Goal: Book appointment/travel/reservation

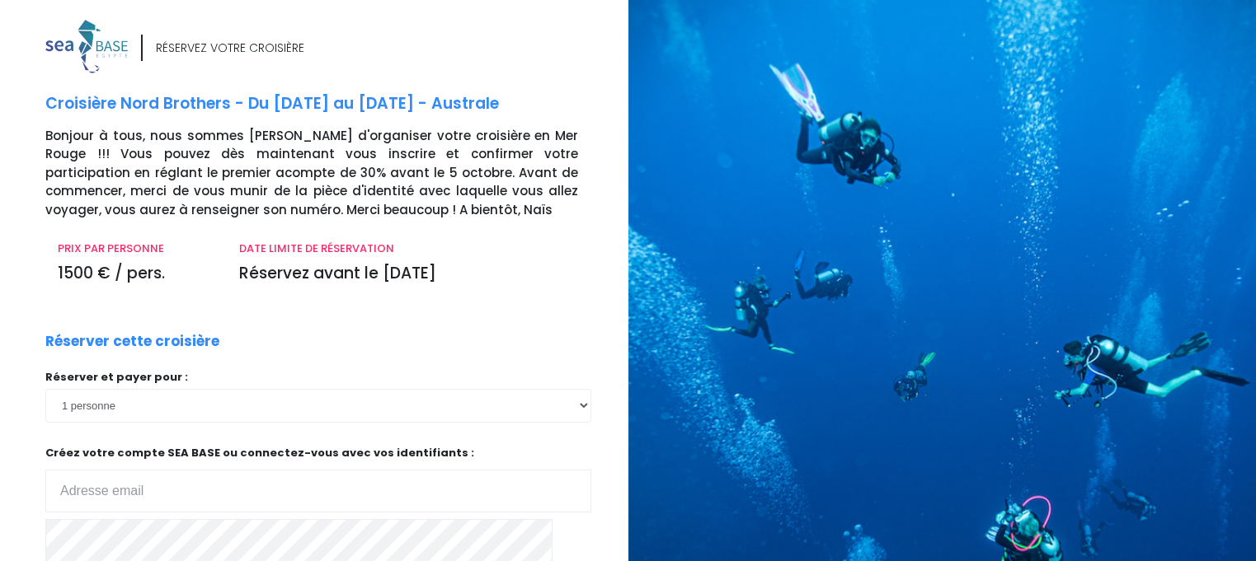
scroll to position [0, 12]
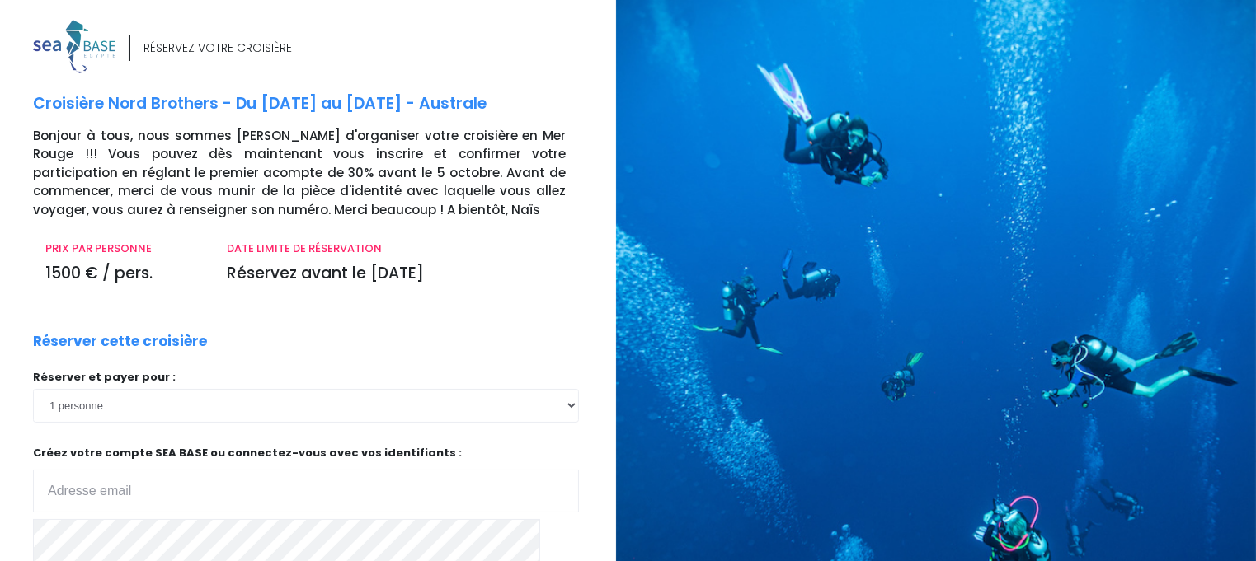
click at [71, 486] on input "email" at bounding box center [306, 491] width 546 height 43
type input "[EMAIL_ADDRESS][DOMAIN_NAME]"
click at [59, 561] on icon "button" at bounding box center [51, 572] width 13 height 0
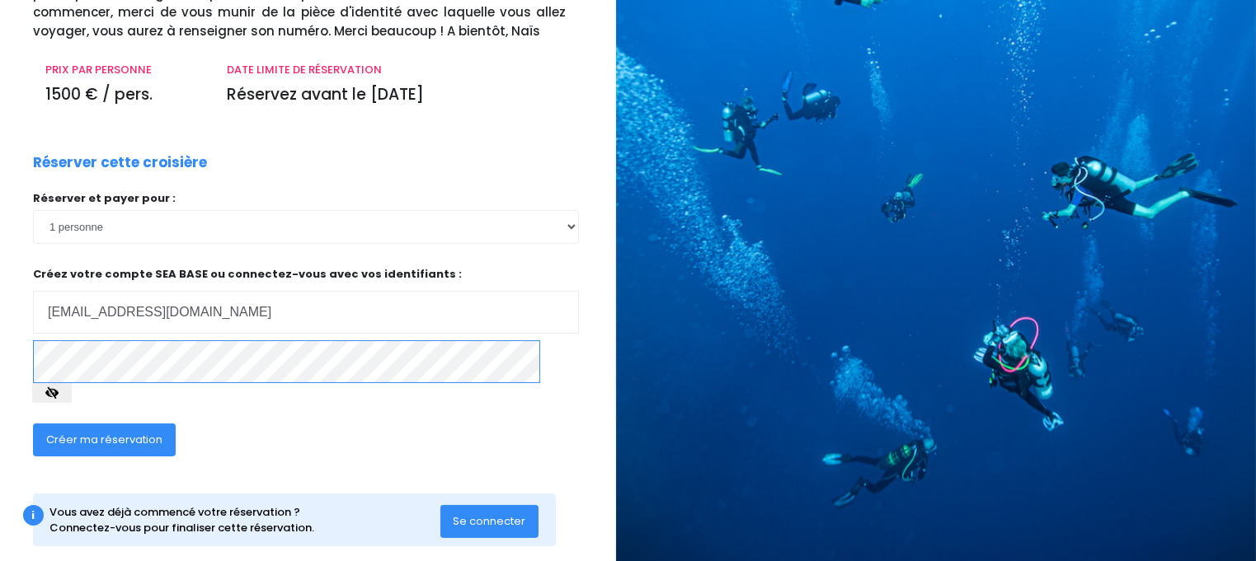
scroll to position [184, 12]
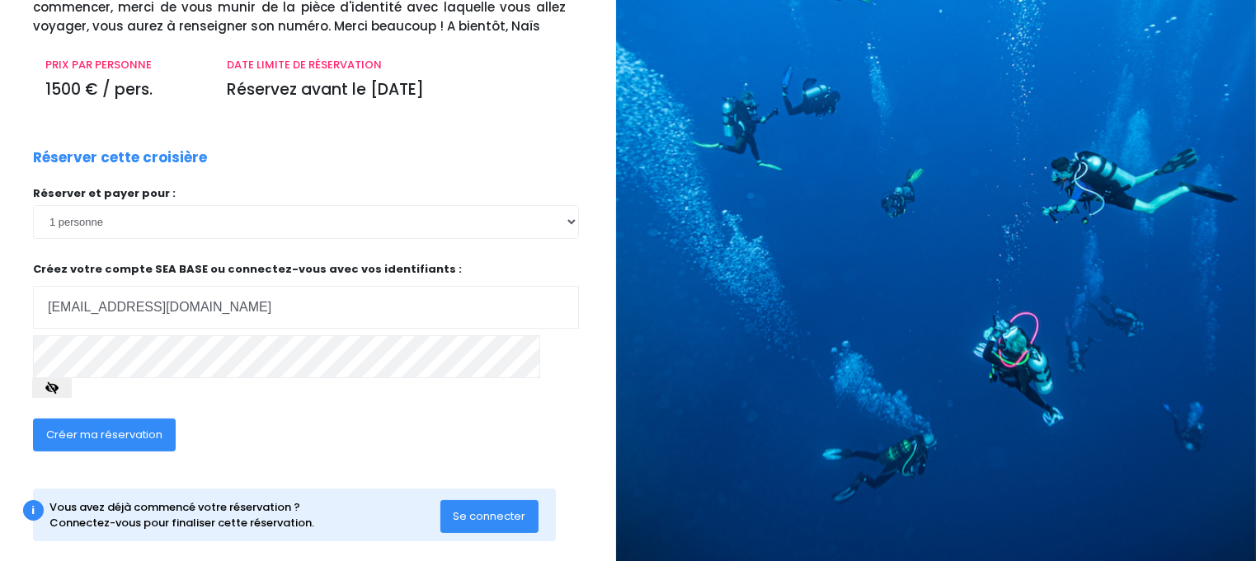
click at [117, 427] on span "Créer ma réservation" at bounding box center [104, 435] width 116 height 16
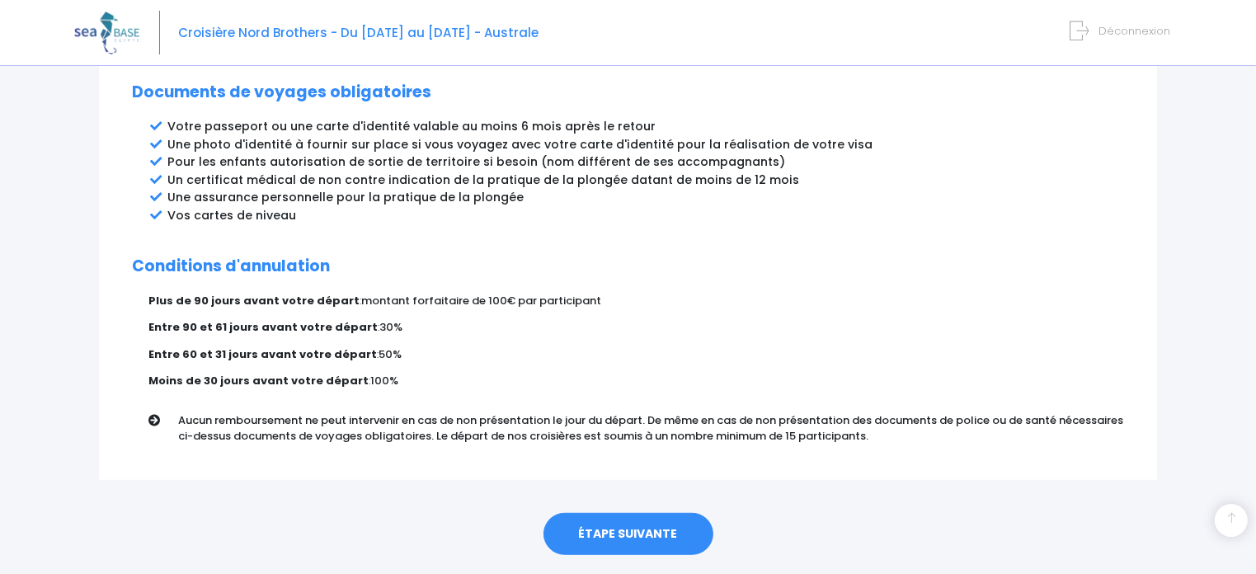
scroll to position [917, 0]
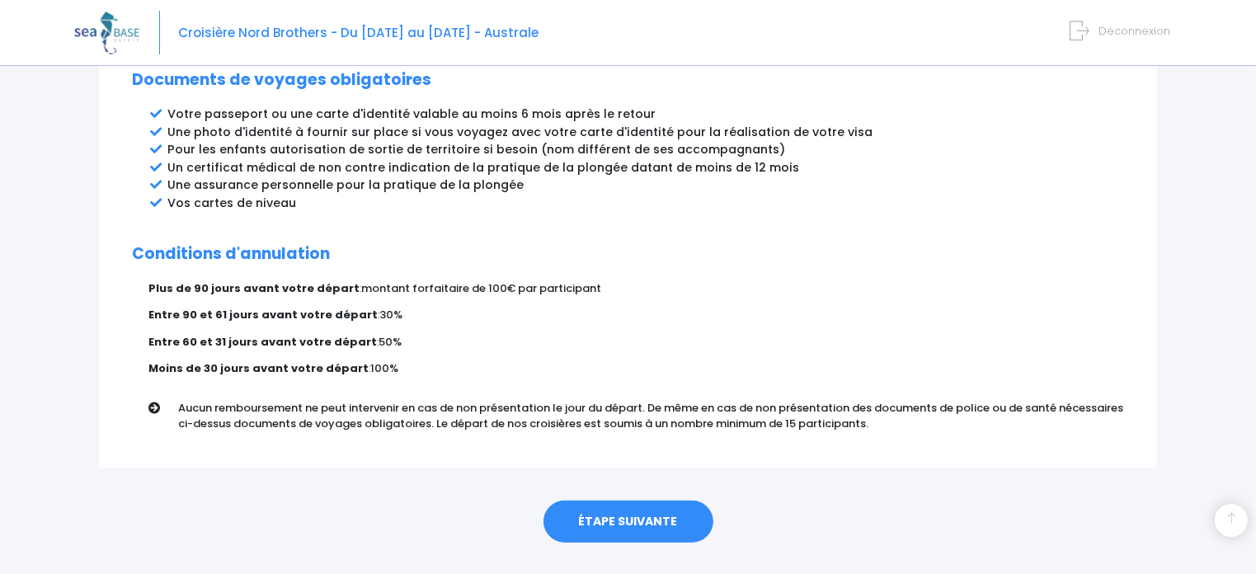
click at [616, 500] on link "ÉTAPE SUIVANTE" at bounding box center [628, 521] width 170 height 43
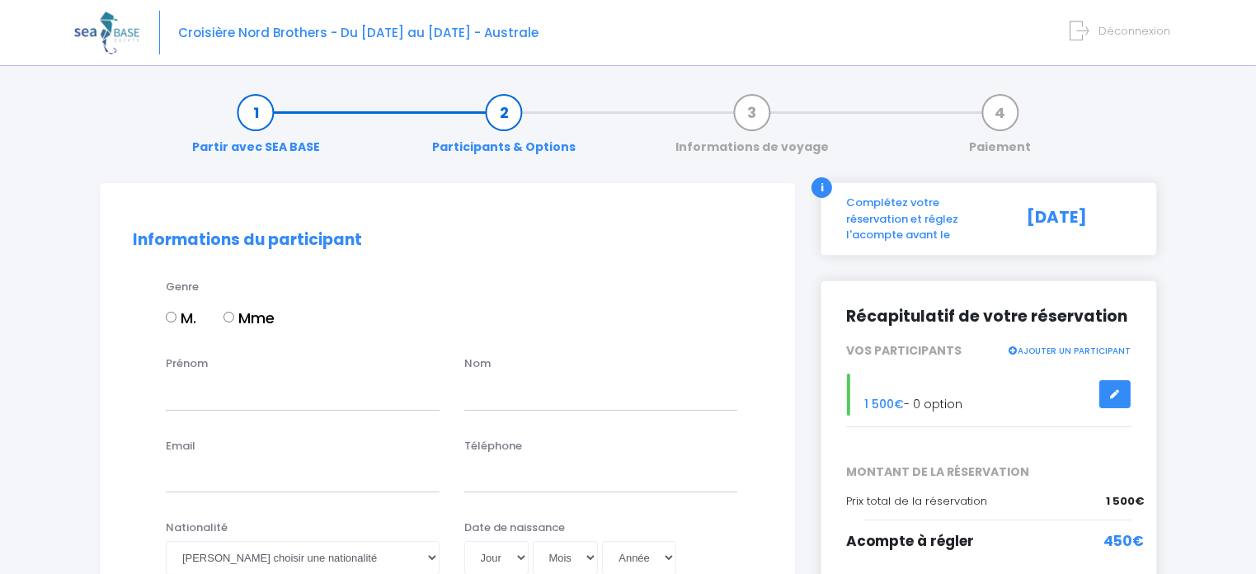
click at [172, 317] on input "M." at bounding box center [171, 317] width 11 height 11
radio input "true"
click at [186, 402] on input "Prénom" at bounding box center [303, 393] width 274 height 33
type input "[PERSON_NAME]"
click at [491, 392] on input "text" at bounding box center [601, 393] width 274 height 33
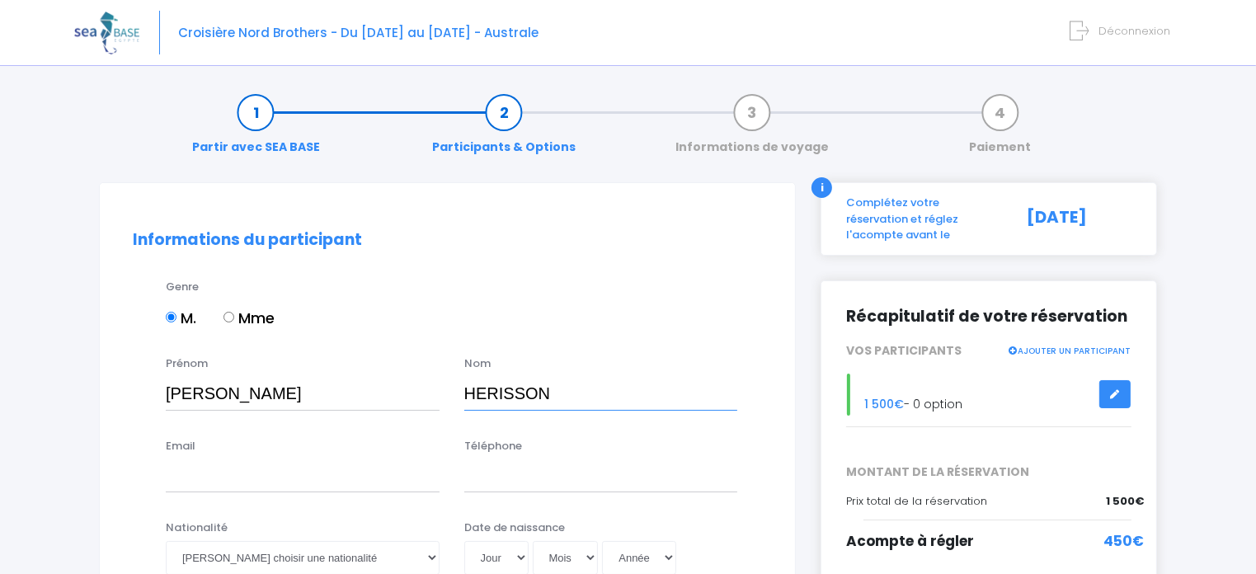
type input "HERISSON"
click at [190, 478] on input "Email" at bounding box center [303, 475] width 274 height 33
type input "thierry.herisson694@orange.fr"
click at [507, 481] on input "Téléphone" at bounding box center [601, 475] width 274 height 33
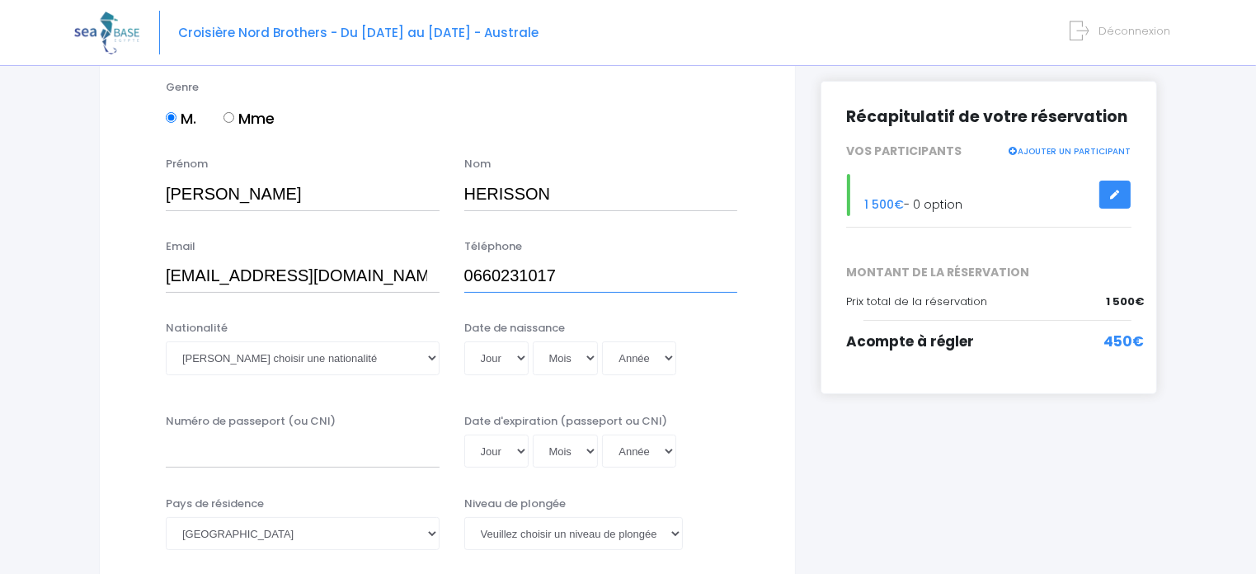
scroll to position [204, 0]
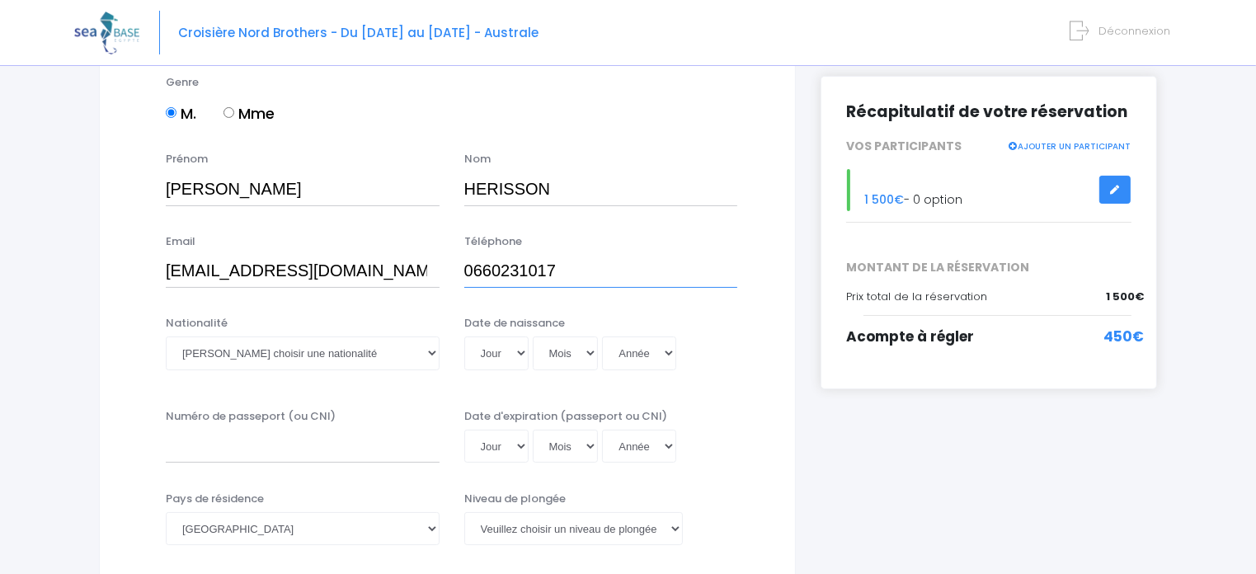
type input "0660231017"
click at [302, 345] on select "Veuillez choisir une nationalité Afghane Albanaise Algerienne Allemande America…" at bounding box center [303, 352] width 274 height 33
select select "Française"
click at [166, 336] on select "Veuillez choisir une nationalité Afghane Albanaise Algerienne Allemande America…" at bounding box center [303, 352] width 274 height 33
click at [524, 352] on select "Jour 01 02 03 04 05 06 07 08 09 10 11 12 13 14 15 16 17 18 19 20 21 22 23 24 25…" at bounding box center [496, 352] width 64 height 33
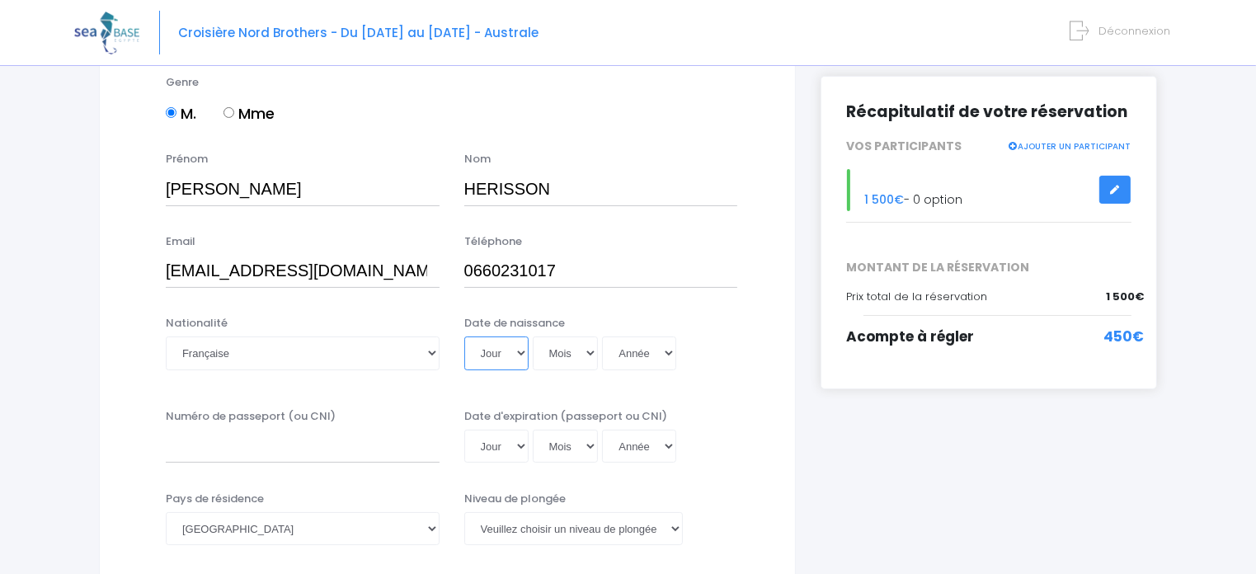
click at [524, 352] on select "Jour 01 02 03 04 05 06 07 08 09 10 11 12 13 14 15 16 17 18 19 20 21 22 23 24 25…" at bounding box center [496, 352] width 64 height 33
select select "01"
click at [569, 352] on select "Mois 01 02 03 04 05 06 07 08 09 10 11 12" at bounding box center [566, 352] width 66 height 33
select select "09"
click at [569, 352] on select "Mois 01 02 03 04 05 06 07 08 09 10 11 12" at bounding box center [566, 352] width 66 height 33
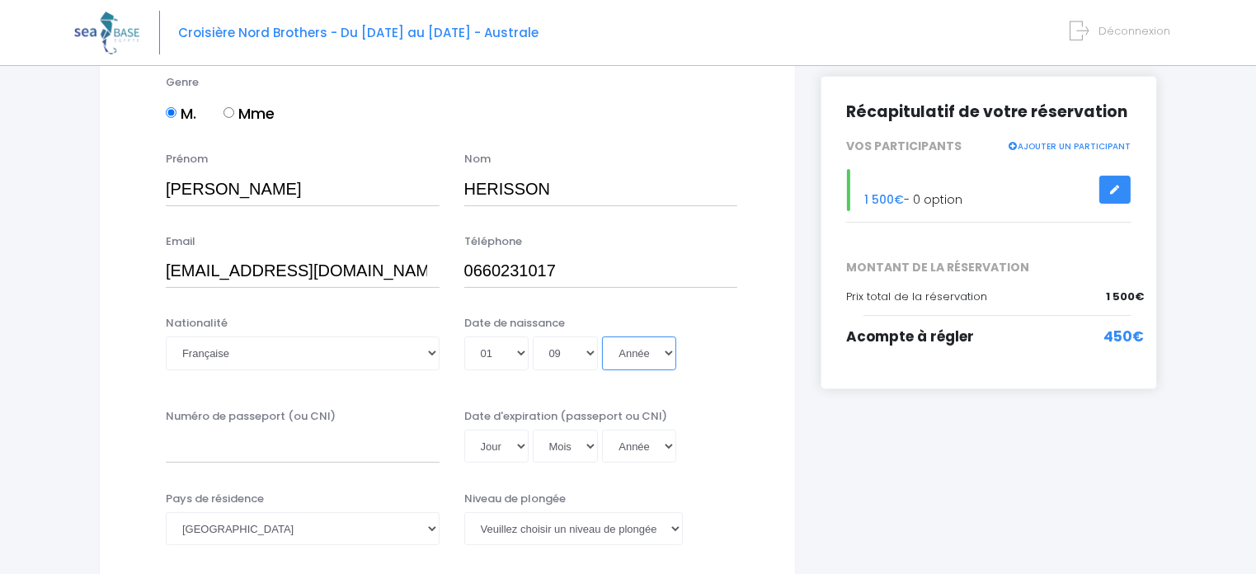
click at [655, 350] on select "Année 2045 2044 2043 2042 2041 2040 2039 2038 2037 2036 2035 2034 2033 2032 203…" at bounding box center [639, 352] width 74 height 33
select select "1968"
type input "1968-09-01"
click at [630, 354] on select "Année 2045 2044 2043 2042 2041 2040 2039 2038 2037 2036 2035 2034 2033 2032 203…" at bounding box center [639, 352] width 74 height 33
click at [185, 453] on input "Numéro de passeport (ou CNI)" at bounding box center [303, 446] width 274 height 33
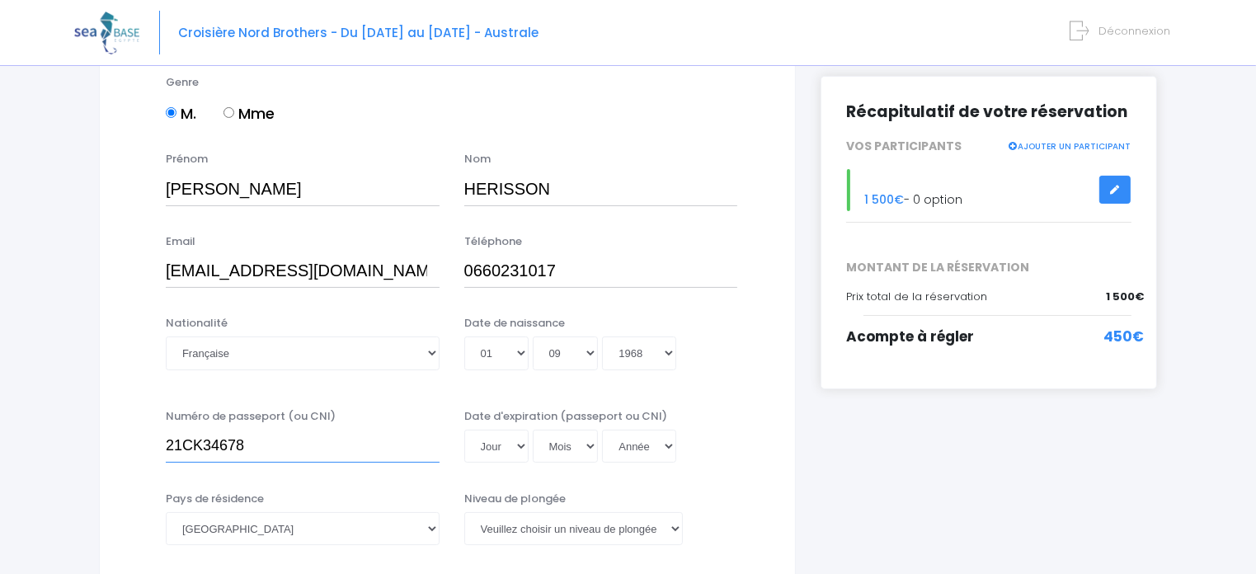
type input "21CK34678"
click at [491, 443] on select "Jour 01 02 03 04 05 06 07 08 09 10 11 12 13 14 15 16 17 18 19 20 21 22 23 24 25…" at bounding box center [496, 446] width 64 height 33
select select "08"
click at [560, 452] on select "Mois 01 02 03 04 05 06 07 08 09 10 11 12" at bounding box center [566, 446] width 66 height 33
select select "08"
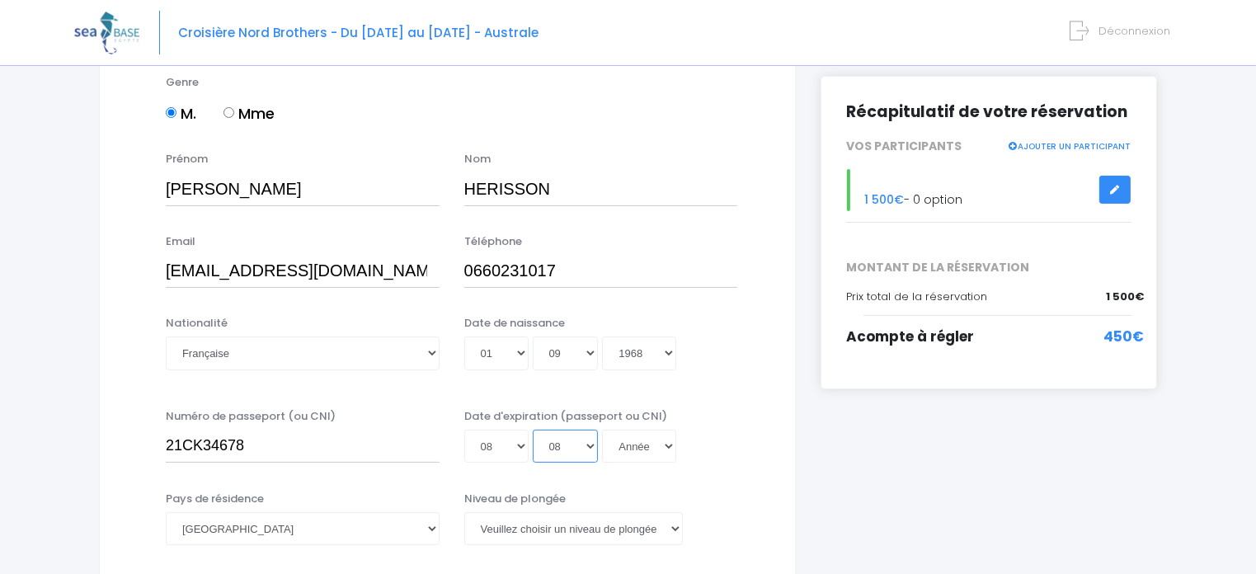
click at [533, 430] on select "Mois 01 02 03 04 05 06 07 08 09 10 11 12" at bounding box center [566, 446] width 66 height 33
click at [632, 449] on select "Année 2045 2044 2043 2042 2041 2040 2039 2038 2037 2036 2035 2034 2033 2032 203…" at bounding box center [639, 446] width 74 height 33
select select "2031"
type input "2031-08-08"
click at [632, 449] on select "Année 2045 2044 2043 2042 2041 2040 2039 2038 2037 2036 2035 2034 2033 2032 203…" at bounding box center [639, 446] width 74 height 33
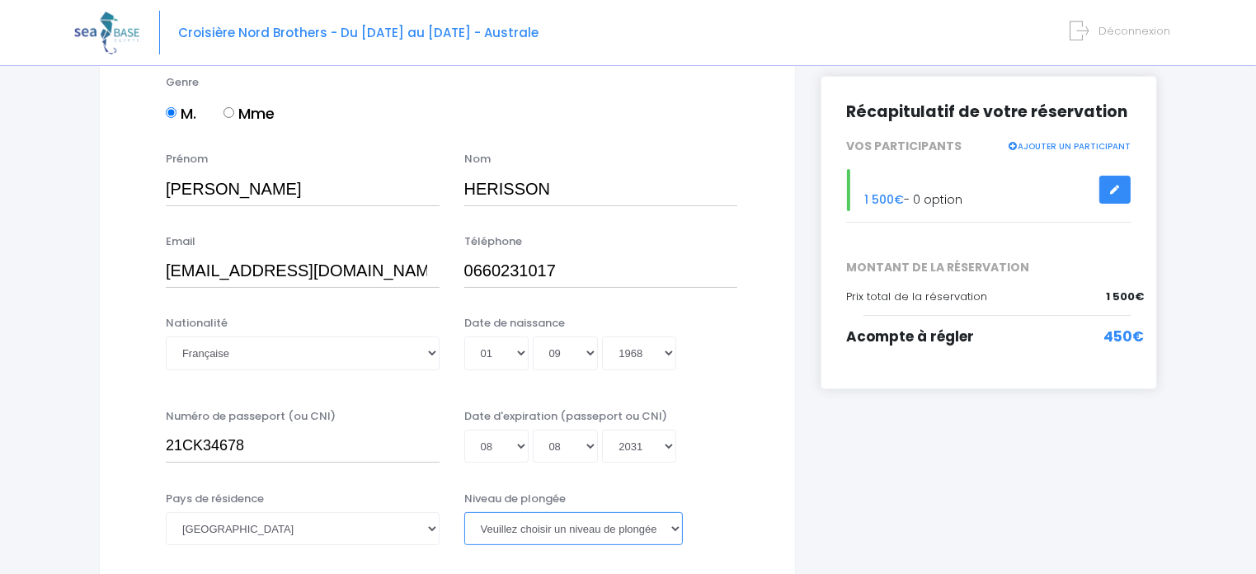
click at [674, 530] on select "Veuillez choisir un niveau de plongée Non plongeur Junior OW diver Adventure OW…" at bounding box center [573, 528] width 218 height 33
select select "MF1"
click at [464, 512] on select "Veuillez choisir un niveau de plongée Non plongeur Junior OW diver Adventure OW…" at bounding box center [573, 528] width 218 height 33
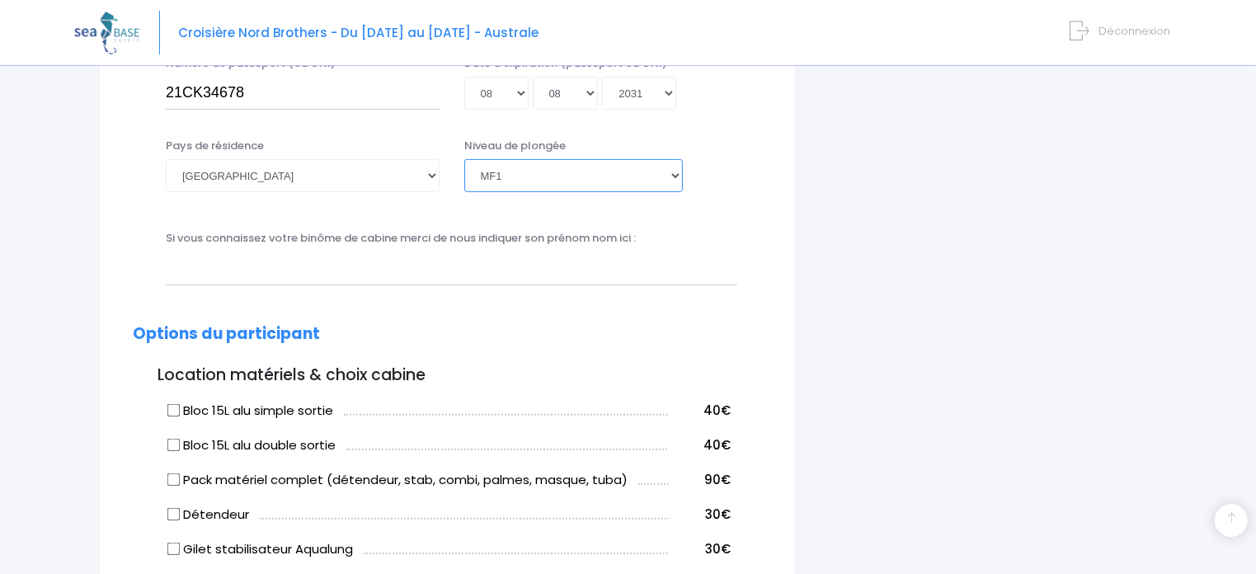
scroll to position [600, 0]
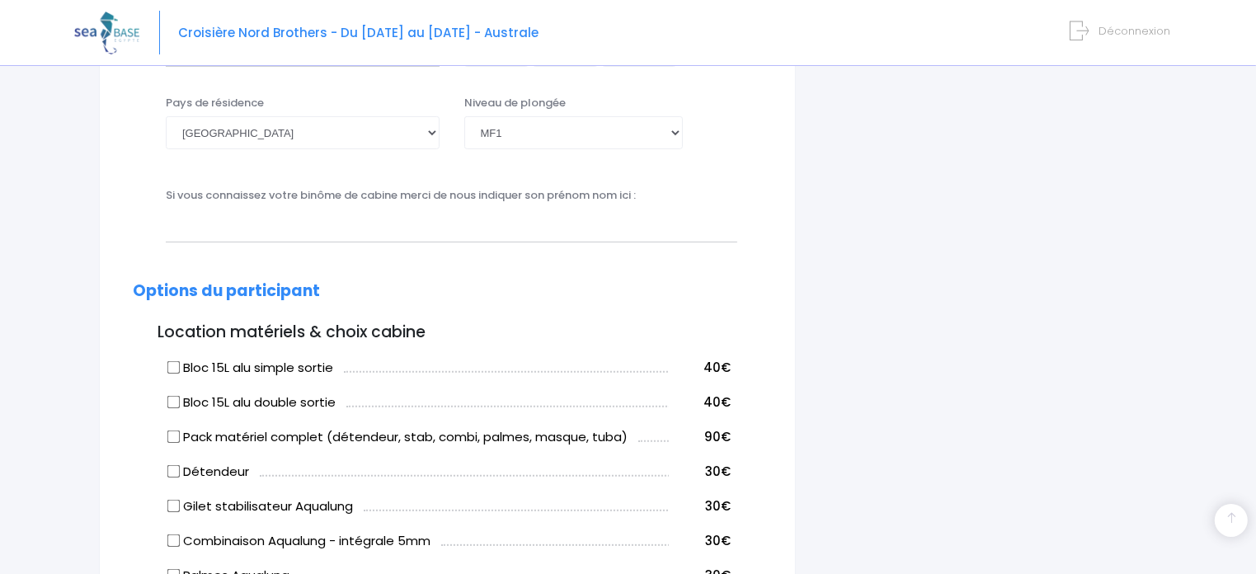
click at [170, 404] on input "Bloc 15L alu double sortie" at bounding box center [173, 401] width 13 height 13
checkbox input "true"
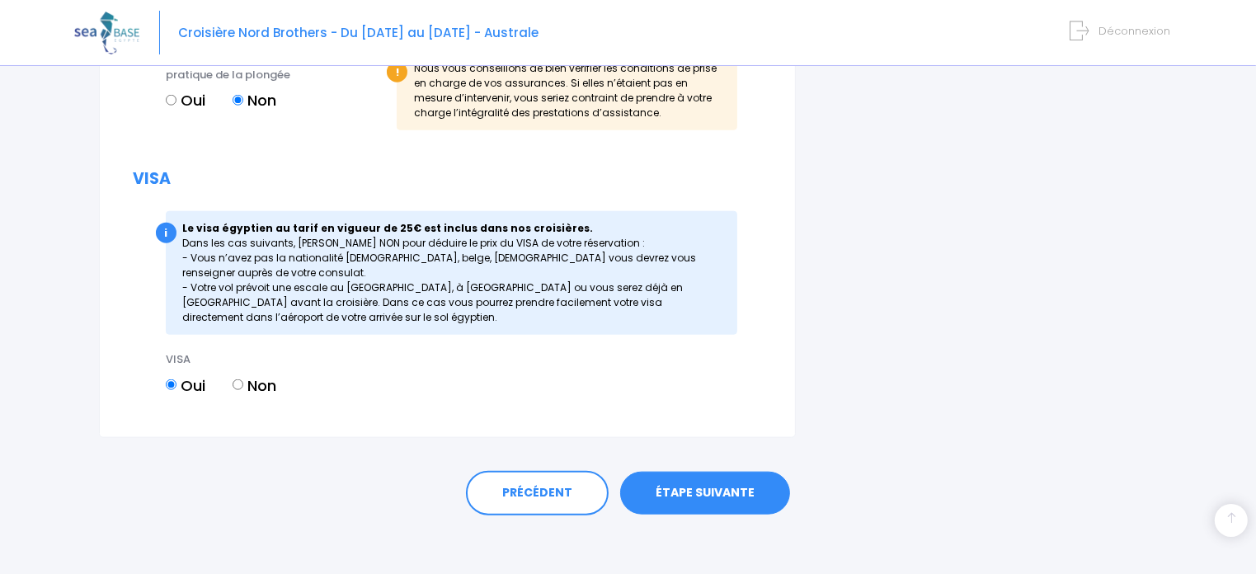
scroll to position [1738, 0]
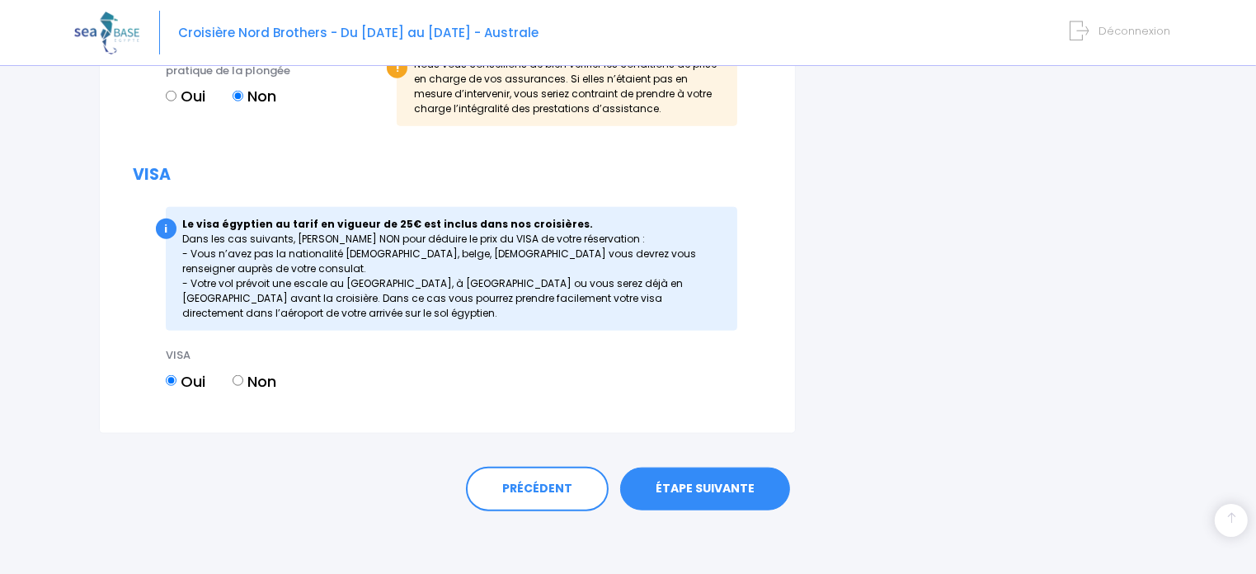
click at [712, 482] on link "ÉTAPE SUIVANTE" at bounding box center [705, 488] width 170 height 43
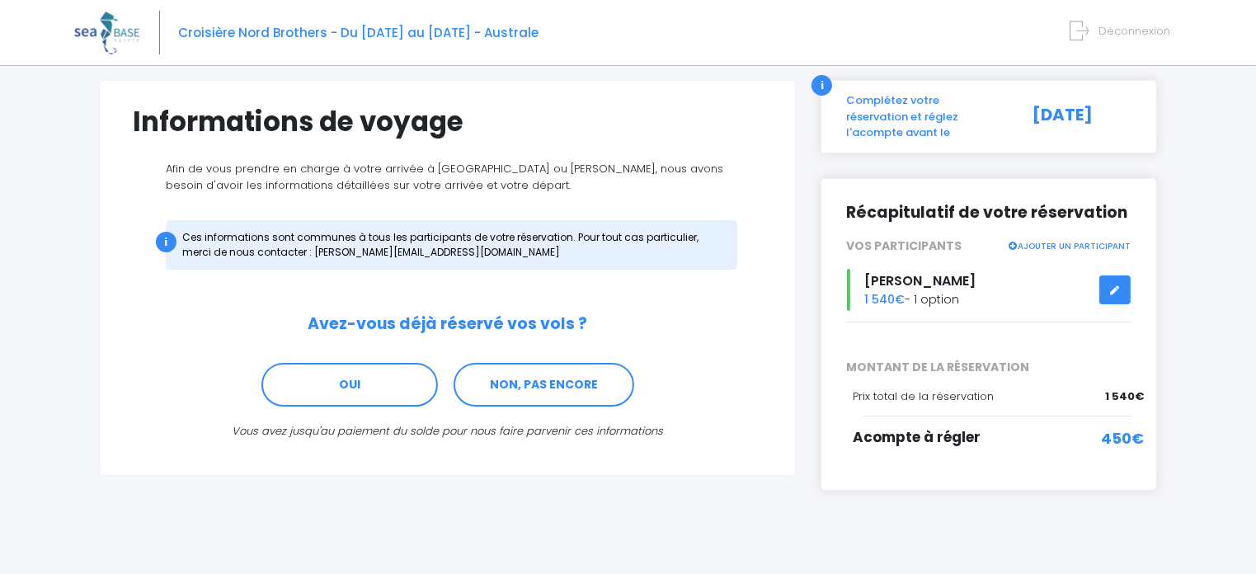
scroll to position [103, 0]
click at [557, 388] on link "NON, PAS ENCORE" at bounding box center [543, 384] width 181 height 45
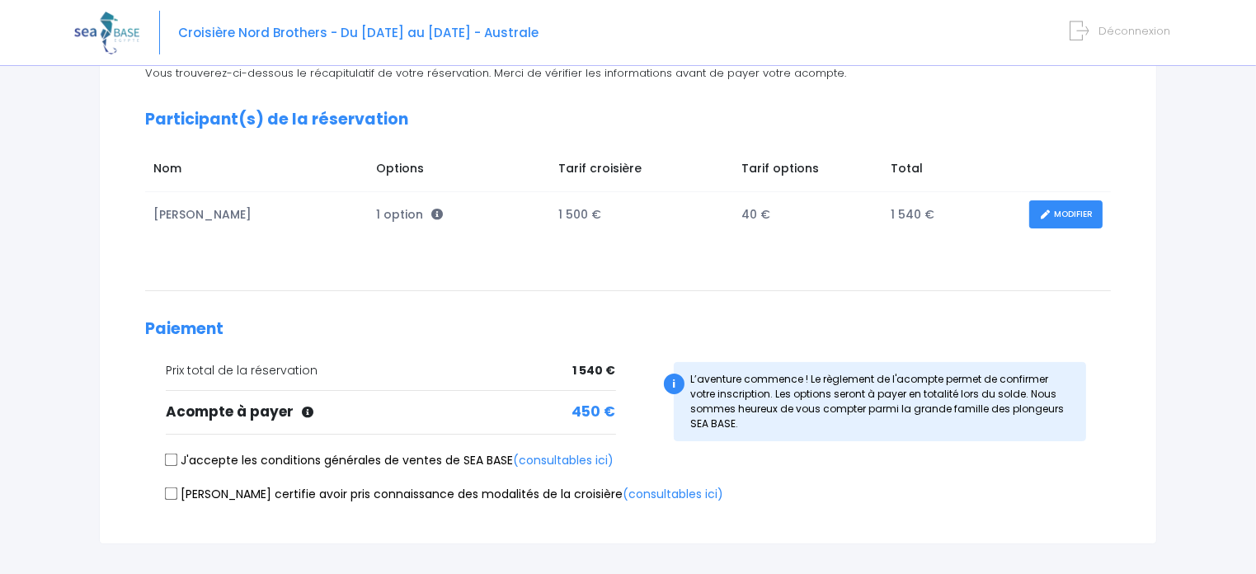
scroll to position [231, 0]
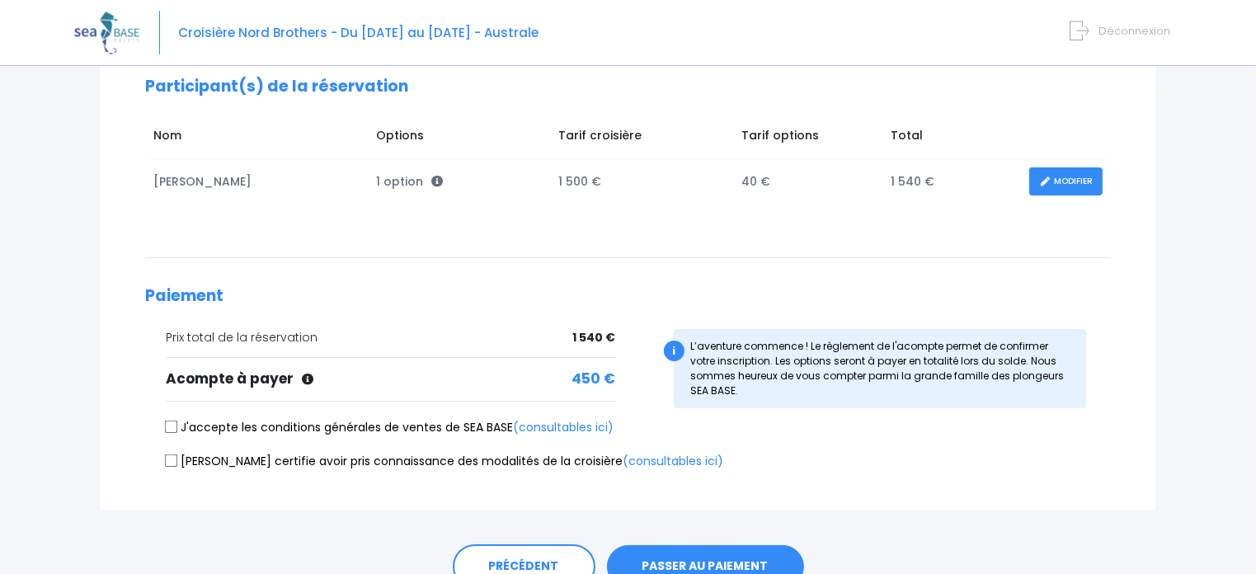
click at [171, 424] on input "J'accepte les conditions générales de ventes de SEA BASE (consultables ici)" at bounding box center [171, 427] width 13 height 13
checkbox input "true"
click at [165, 463] on input "Je certifie avoir pris connaissance des modalités de la croisière (consultables…" at bounding box center [171, 459] width 13 height 13
checkbox input "true"
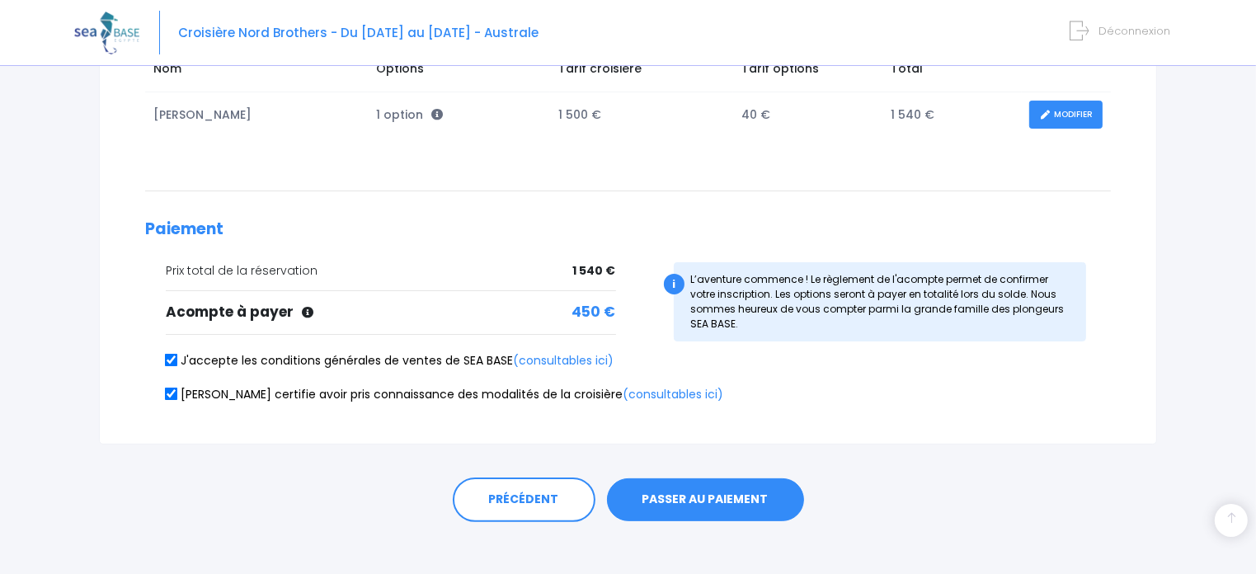
scroll to position [309, 0]
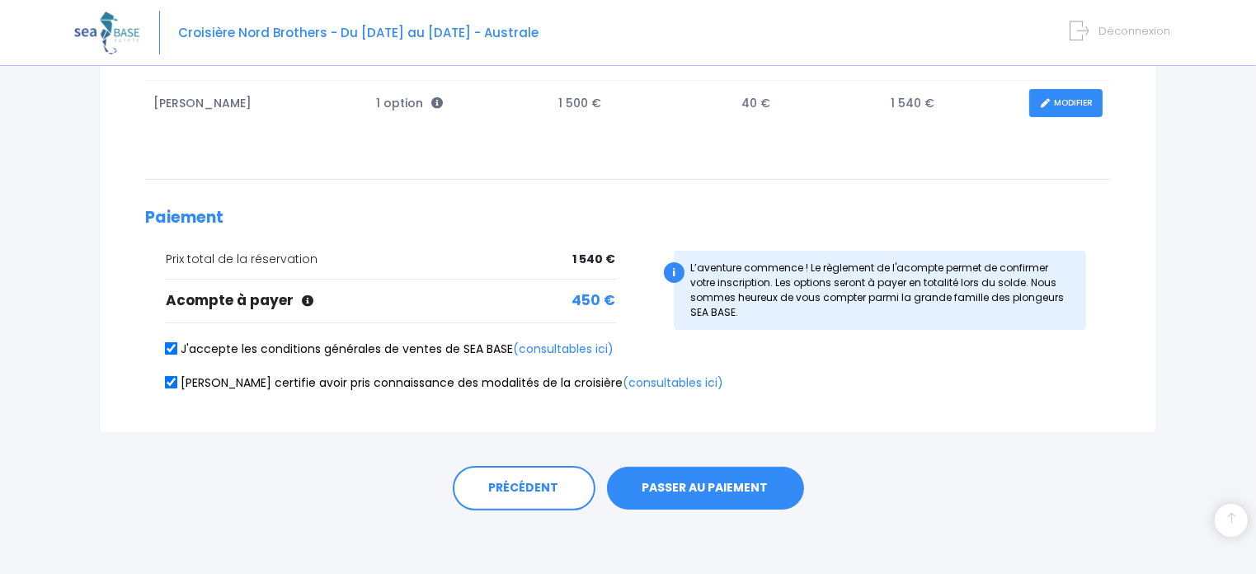
click at [717, 485] on button "PASSER AU PAIEMENT" at bounding box center [705, 488] width 197 height 43
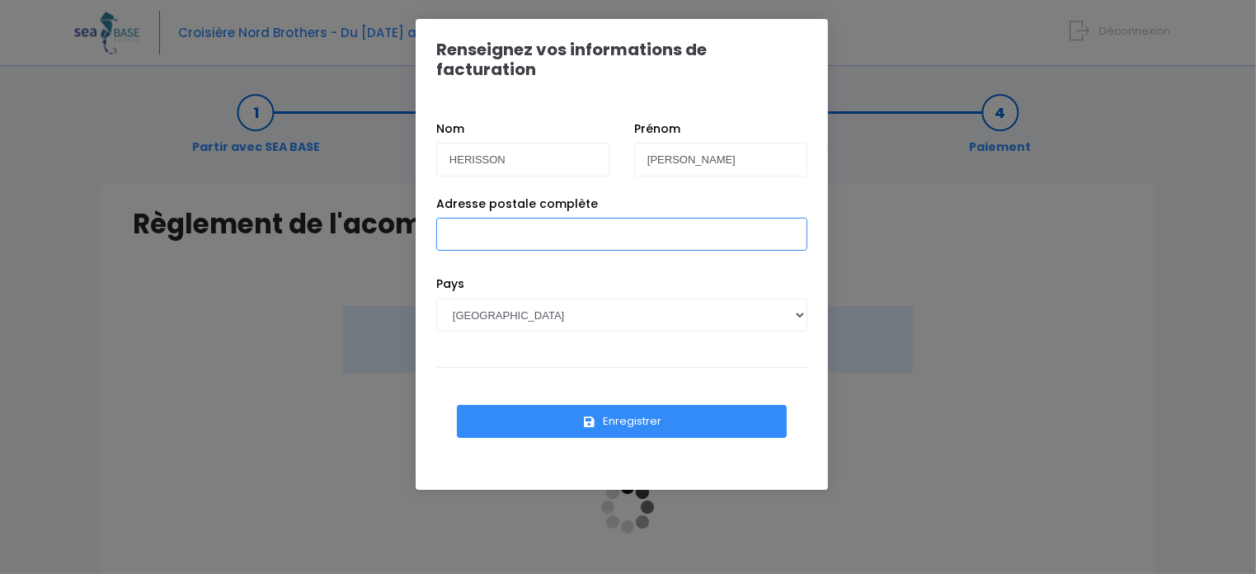
click at [458, 219] on input "Adresse postale complète" at bounding box center [621, 234] width 371 height 33
type input "[STREET_ADDRESS][PERSON_NAME]"
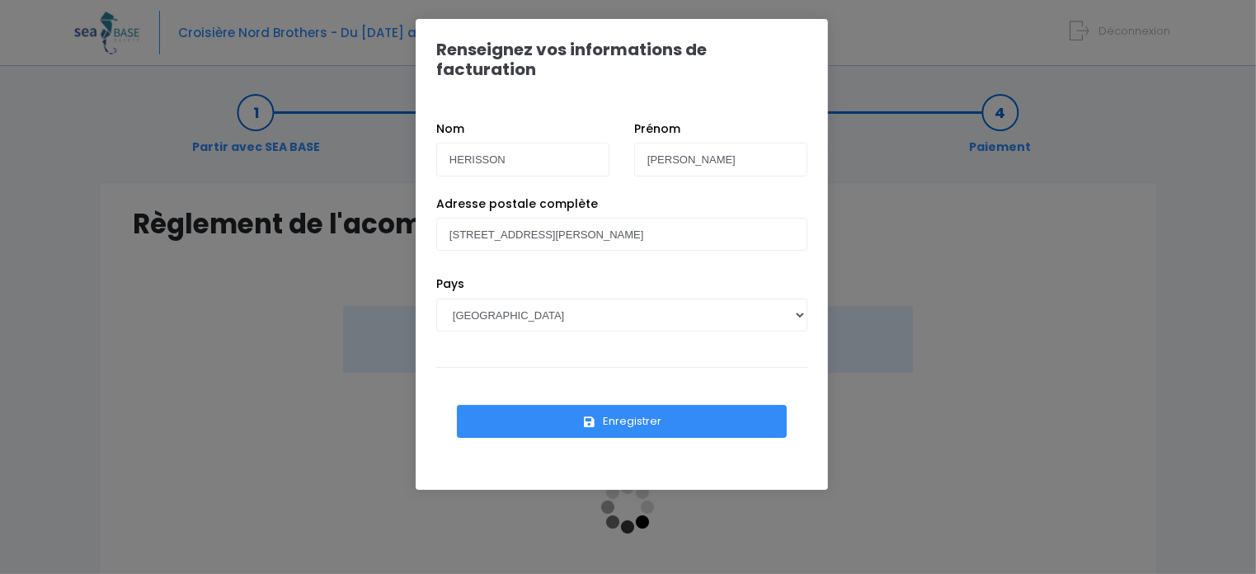
click at [613, 405] on button "Enregistrer" at bounding box center [622, 421] width 330 height 33
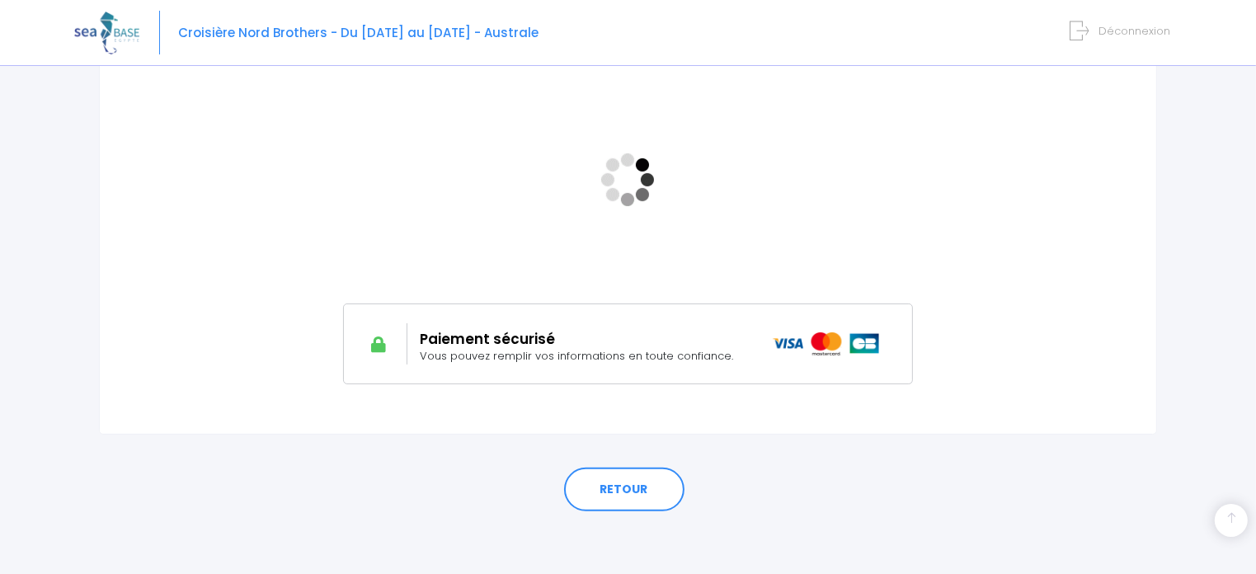
scroll to position [330, 0]
click at [591, 322] on div "Paiement sécurisé Vous pouvez remplir vos informations en toute confiance." at bounding box center [583, 341] width 353 height 41
click at [788, 342] on img at bounding box center [827, 341] width 108 height 23
click at [655, 352] on span "Vous pouvez remplir vos informations en toute confiance." at bounding box center [576, 353] width 313 height 16
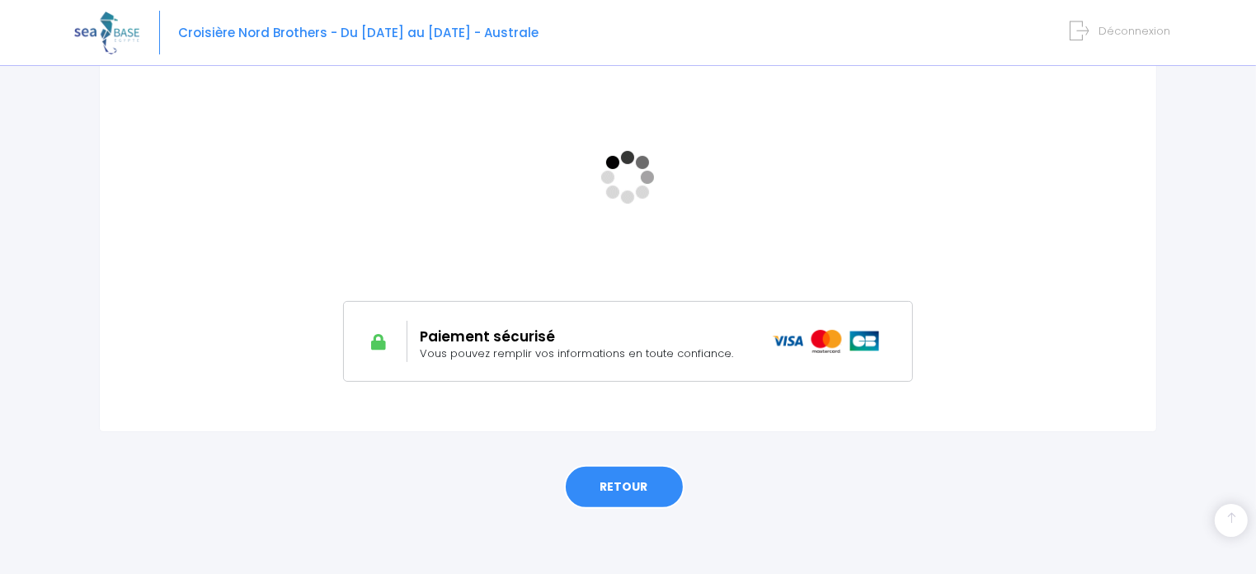
click at [590, 491] on link "RETOUR" at bounding box center [624, 487] width 120 height 45
click at [510, 329] on h2 "Paiement sécurisé" at bounding box center [584, 336] width 328 height 16
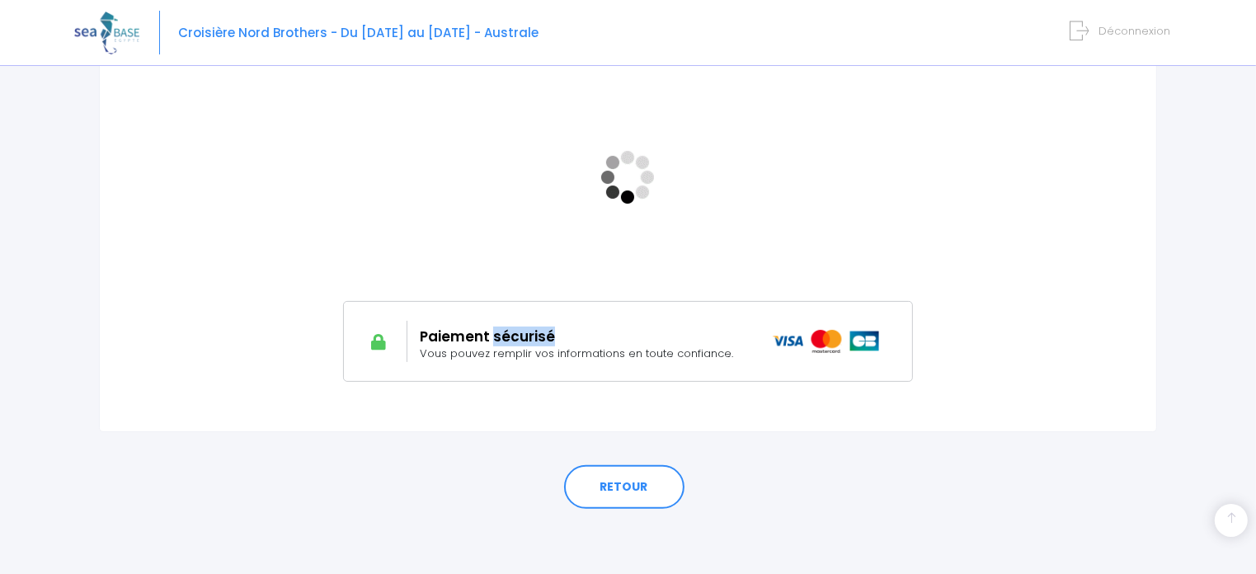
click at [510, 329] on h2 "Paiement sécurisé" at bounding box center [584, 336] width 328 height 16
drag, startPoint x: 381, startPoint y: 340, endPoint x: 477, endPoint y: 348, distance: 96.0
click at [477, 348] on div "Paiement sécurisé Vous pouvez remplir vos informations en toute confiance." at bounding box center [628, 341] width 570 height 81
click at [477, 348] on span "Vous pouvez remplir vos informations en toute confiance." at bounding box center [576, 353] width 313 height 16
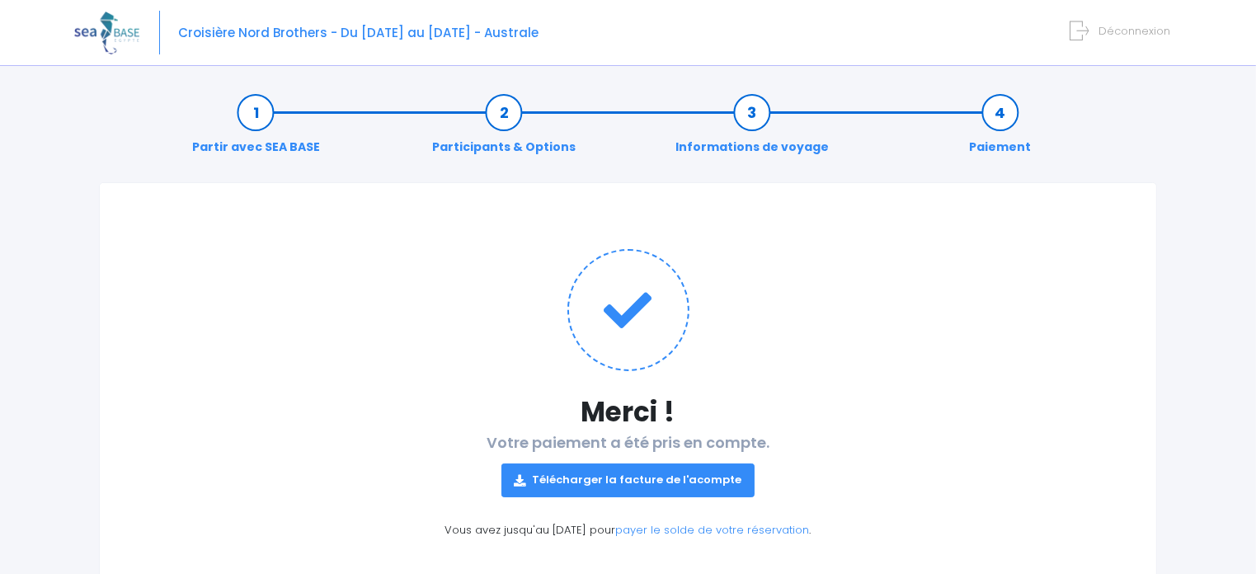
click at [640, 474] on link "Télécharger la facture de l'acompte" at bounding box center [628, 479] width 254 height 33
click at [510, 107] on link "Participants & Options" at bounding box center [504, 130] width 160 height 52
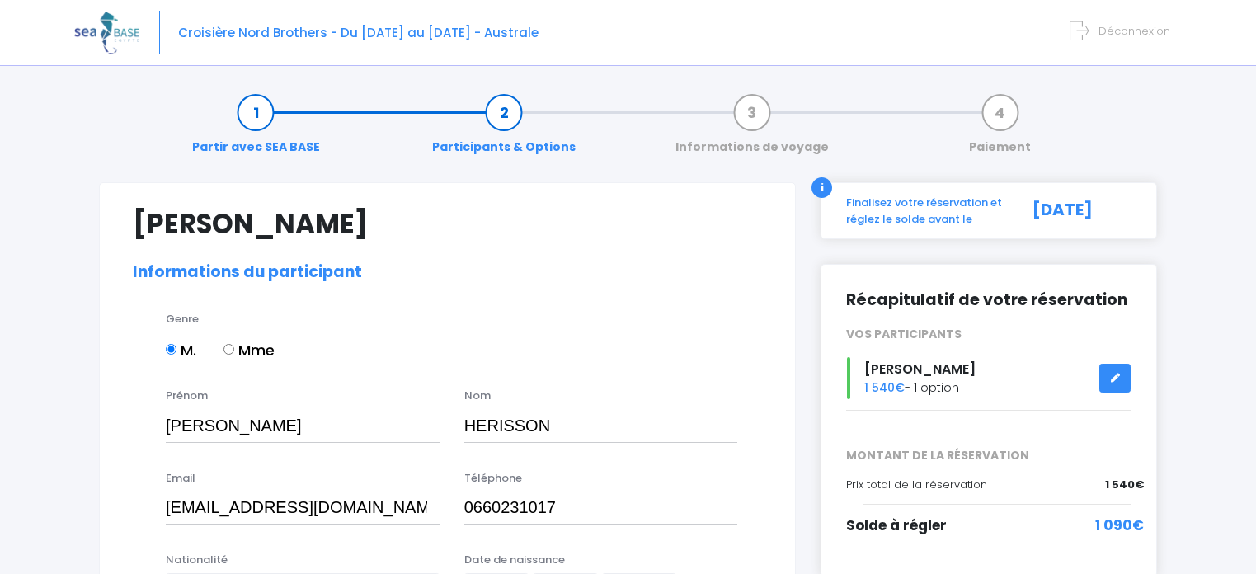
select select "MF1"
click at [251, 110] on link "Partir avec SEA BASE" at bounding box center [256, 130] width 144 height 52
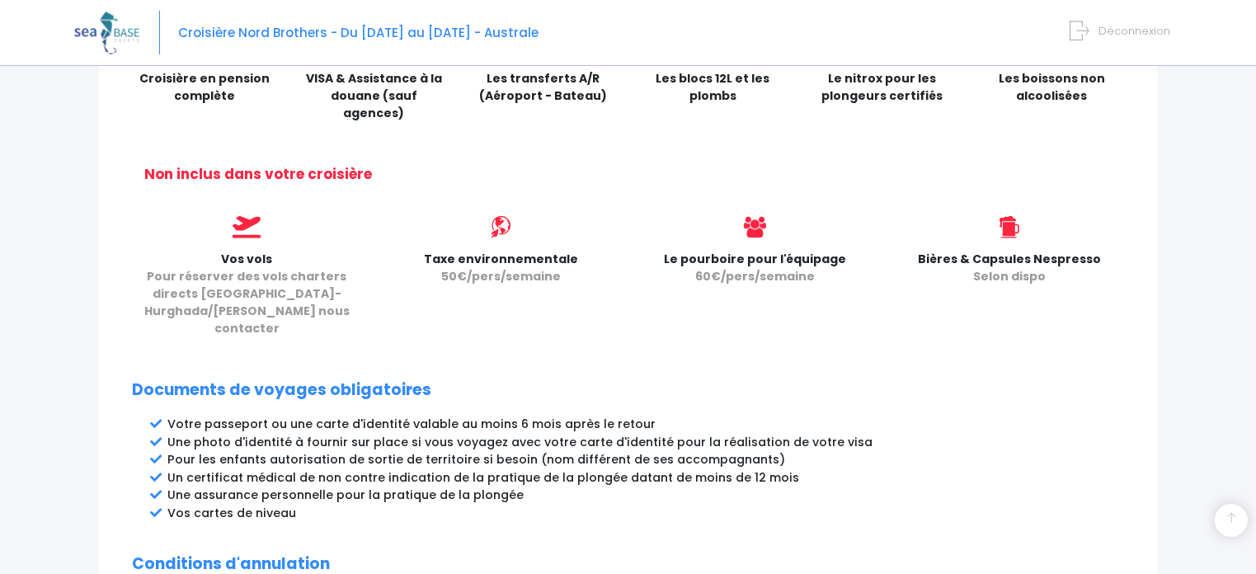
scroll to position [627, 0]
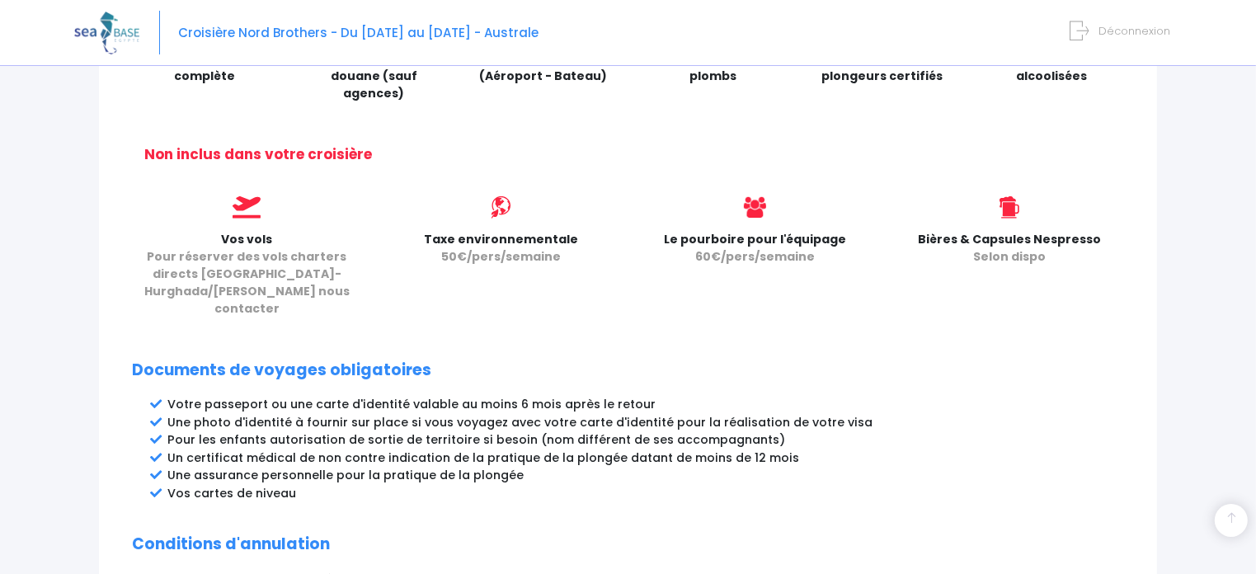
click at [1007, 196] on img at bounding box center [1008, 207] width 19 height 22
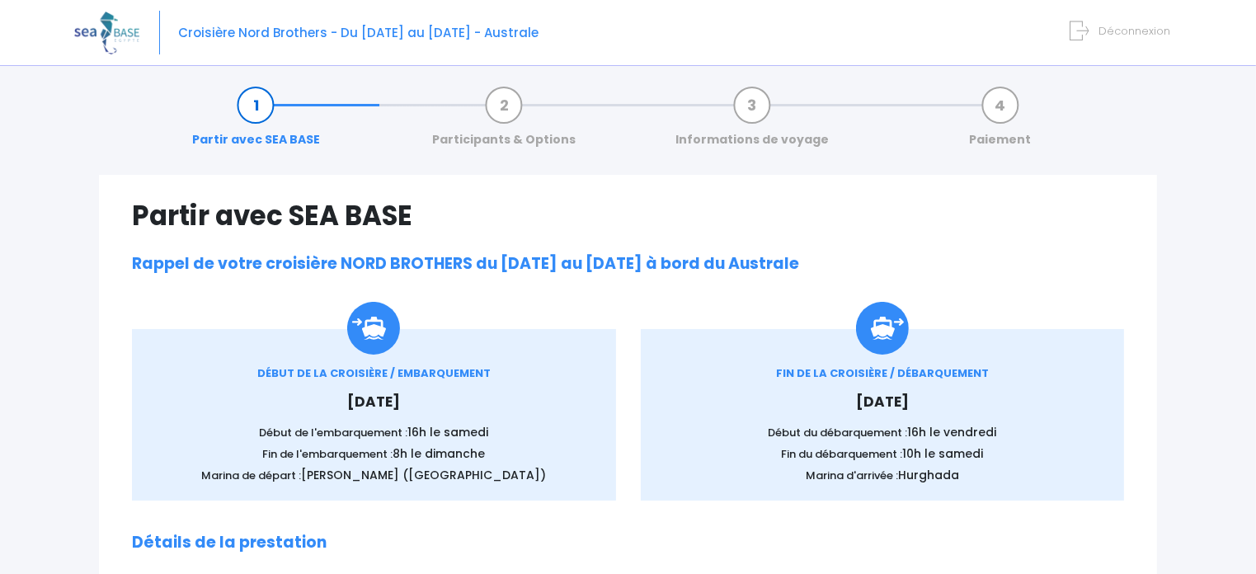
scroll to position [0, 0]
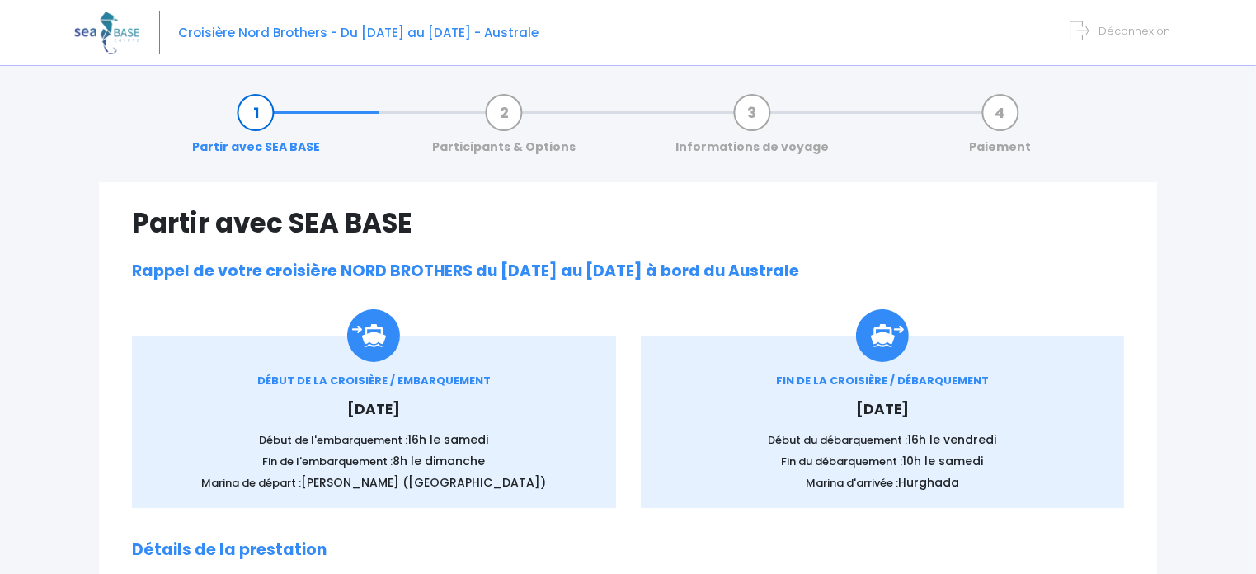
click at [110, 35] on img at bounding box center [106, 33] width 65 height 42
drag, startPoint x: 210, startPoint y: 36, endPoint x: 257, endPoint y: 111, distance: 88.5
click at [257, 111] on body "Croisière Nord Brothers - Du 31/10/26 au 07/11/26 - Australe Déconnexion" at bounding box center [628, 287] width 1256 height 574
click at [257, 111] on link "Partir avec SEA BASE" at bounding box center [256, 130] width 144 height 52
click at [435, 35] on span "Croisière Nord Brothers - Du [DATE] au [DATE] - Australe" at bounding box center [358, 32] width 360 height 17
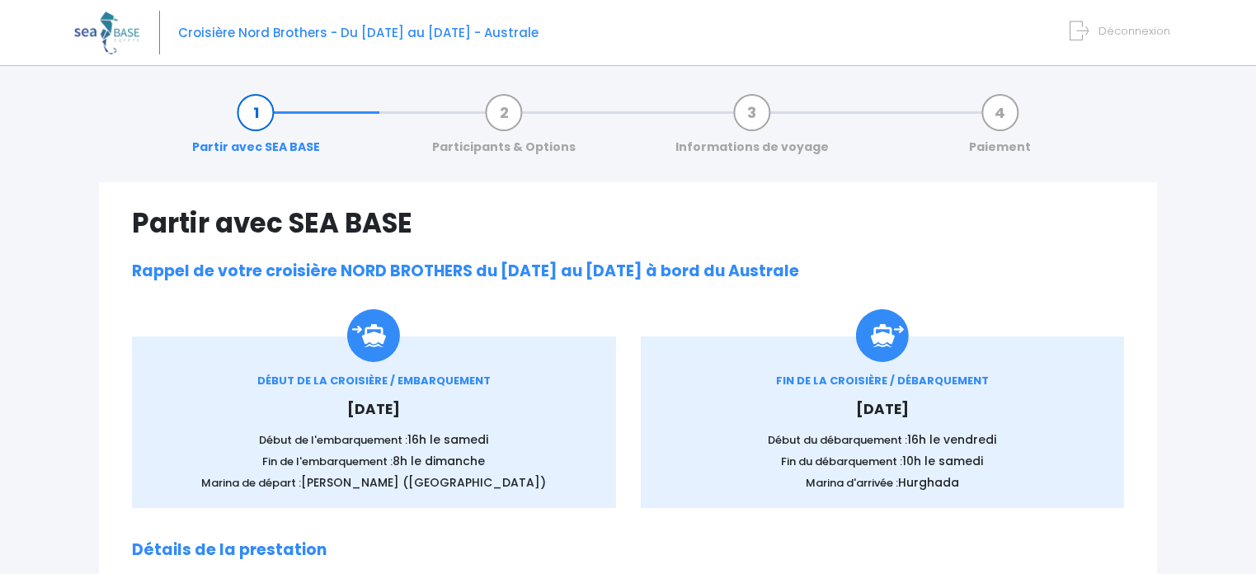
click at [435, 35] on span "Croisière Nord Brothers - Du [DATE] au [DATE] - Australe" at bounding box center [358, 32] width 360 height 17
click at [244, 39] on span "Croisière Nord Brothers - Du [DATE] au [DATE] - Australe" at bounding box center [358, 32] width 360 height 17
click at [1120, 32] on span "Déconnexion" at bounding box center [1134, 31] width 72 height 16
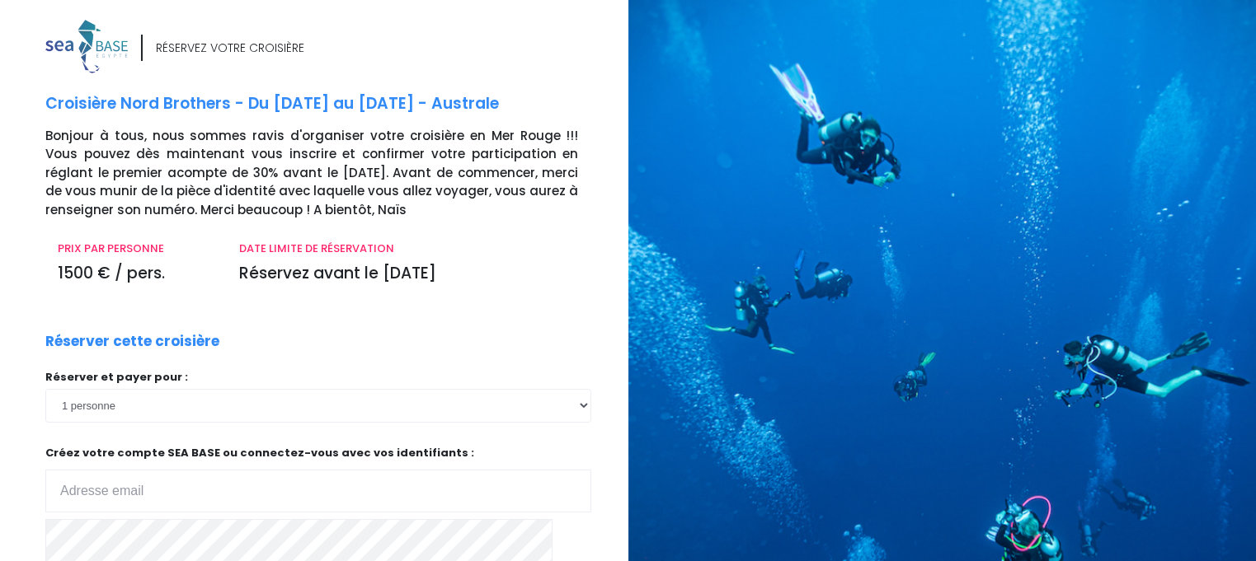
type input "[EMAIL_ADDRESS][DOMAIN_NAME]"
click at [1027, 114] on div at bounding box center [948, 383] width 641 height 767
